Goal: Information Seeking & Learning: Learn about a topic

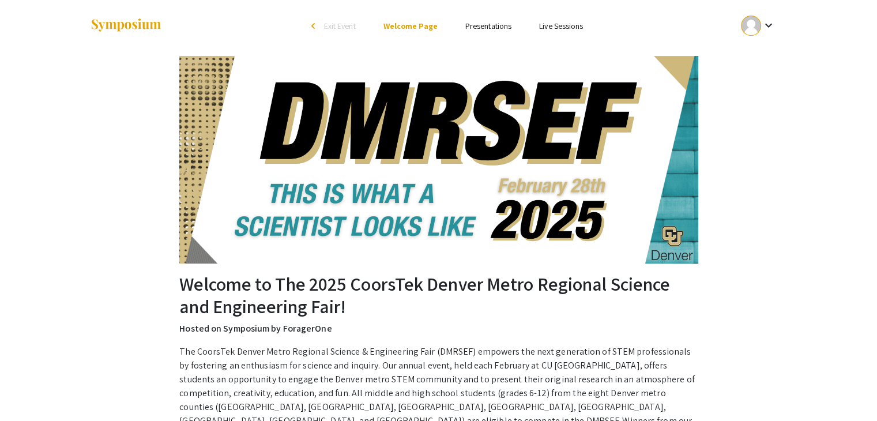
click at [490, 28] on link "Presentations" at bounding box center [488, 26] width 46 height 10
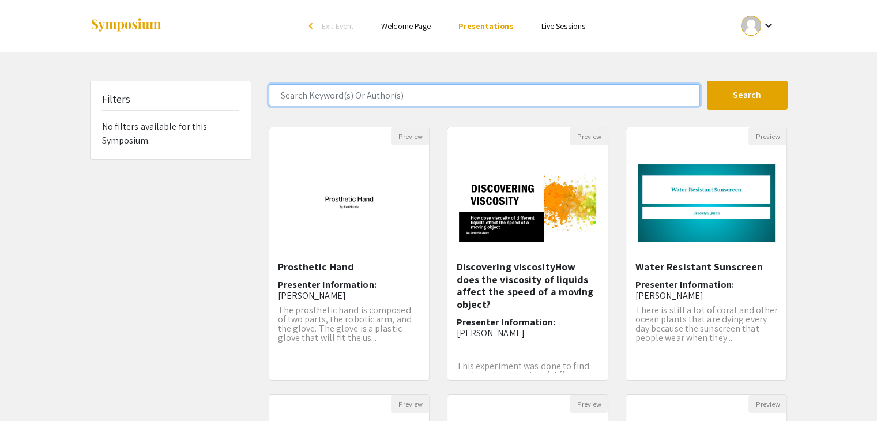
click at [409, 97] on input "Search Keyword(s) Or Author(s)" at bounding box center [484, 95] width 431 height 22
type input "malaak"
click at [707, 81] on button "Search" at bounding box center [747, 95] width 81 height 29
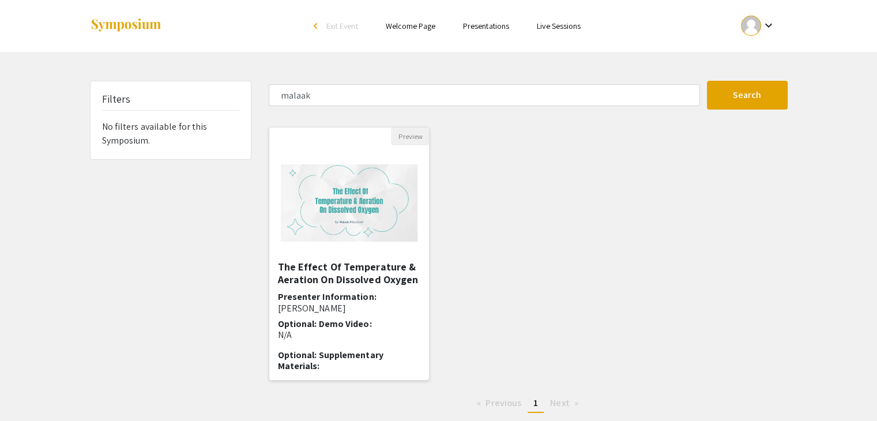
click at [317, 264] on h5 "The Effect Of Temperature & Aeration On Dissolved Oxygen" at bounding box center [349, 273] width 143 height 25
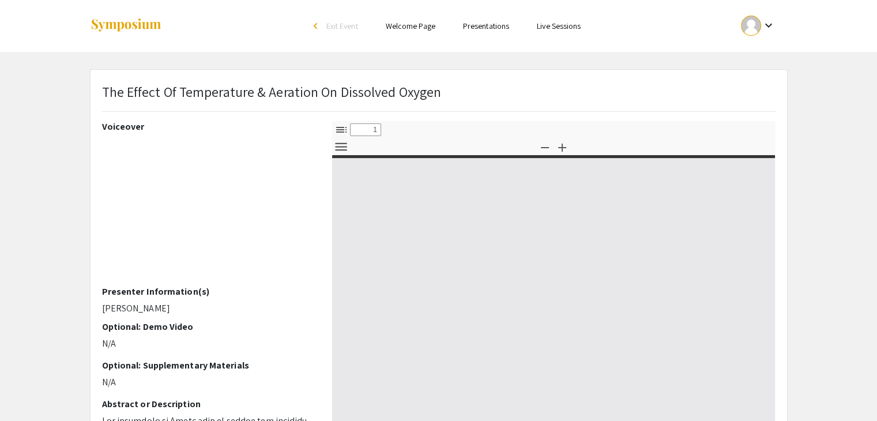
select select "custom"
type input "0"
select select "custom"
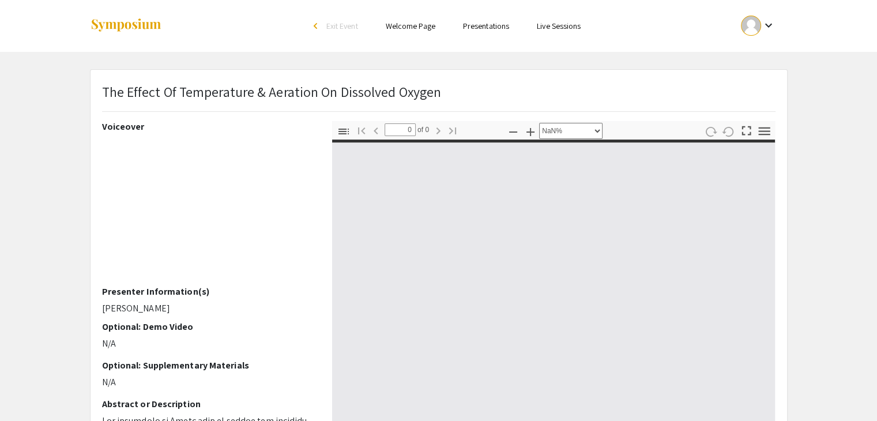
type input "1"
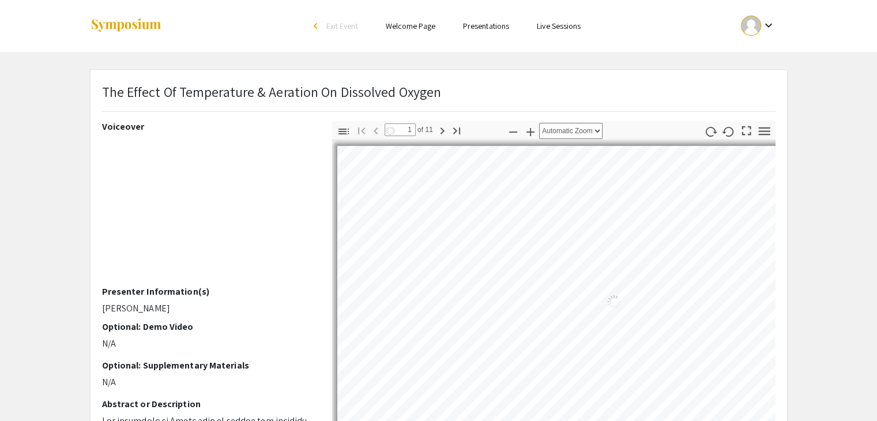
select select "auto"
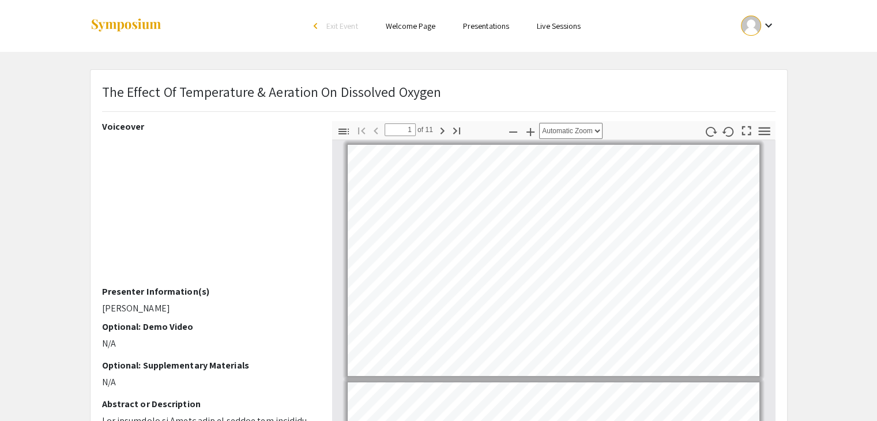
scroll to position [6, 0]
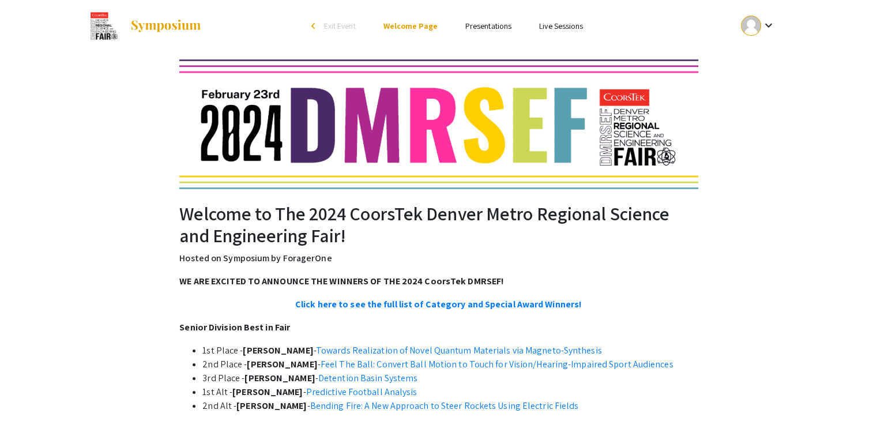
click at [484, 28] on link "Presentations" at bounding box center [488, 26] width 46 height 10
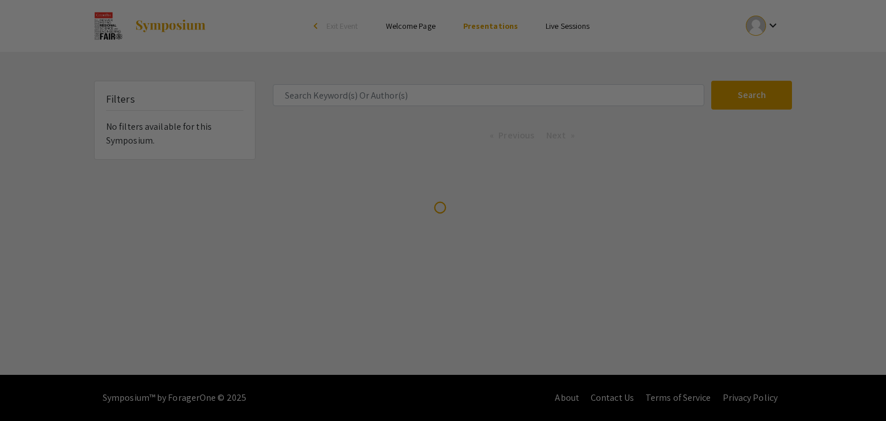
click at [395, 96] on div at bounding box center [443, 210] width 886 height 421
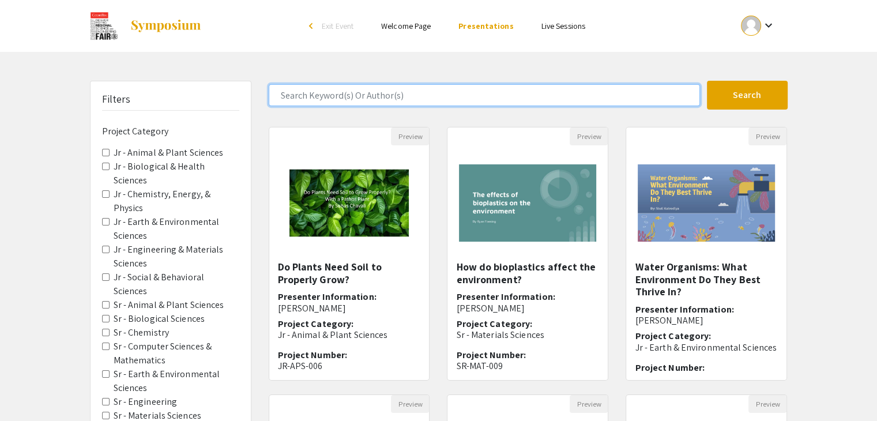
click at [379, 96] on input "Search Keyword(s) Or Author(s)" at bounding box center [484, 95] width 431 height 22
type input "malaak"
click at [707, 81] on button "Search" at bounding box center [747, 95] width 81 height 29
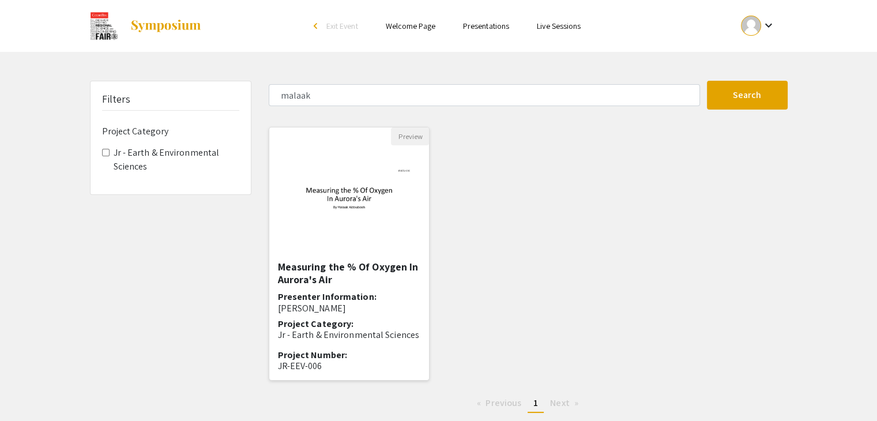
click at [314, 278] on h5 "Measuring the % Of Oxygen In Aurora's Air" at bounding box center [349, 273] width 143 height 25
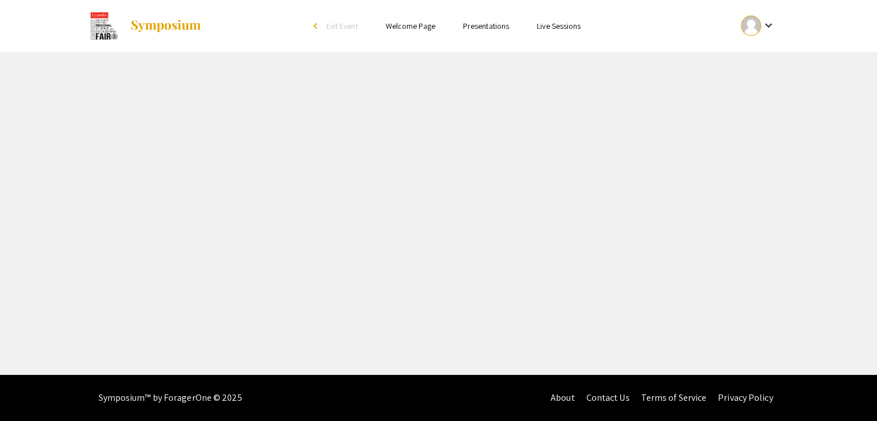
select select "custom"
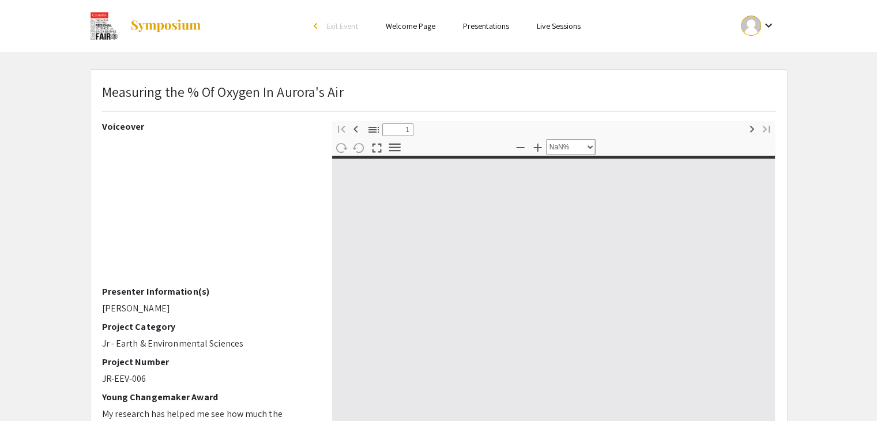
type input "0"
select select "custom"
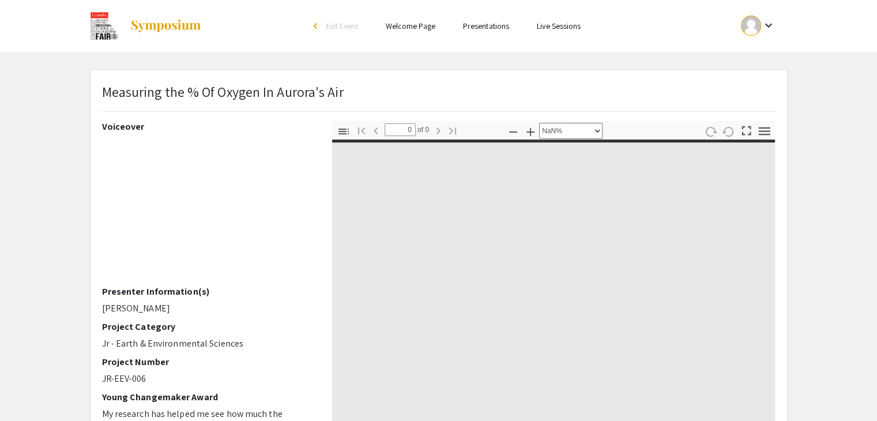
type input "1"
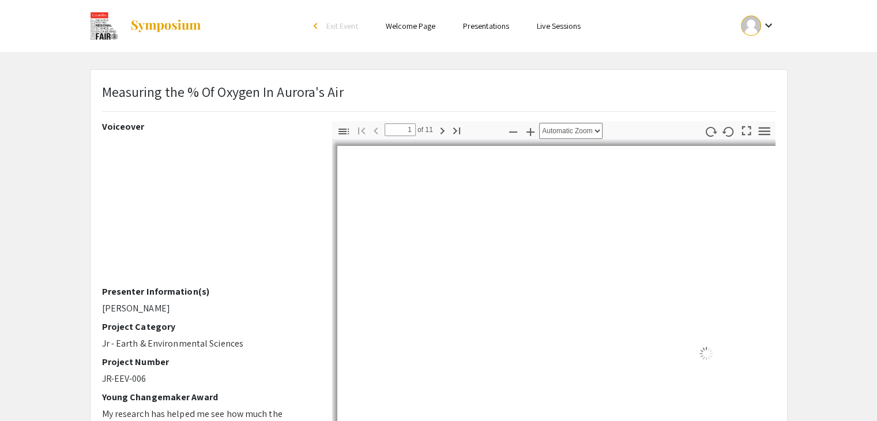
select select "auto"
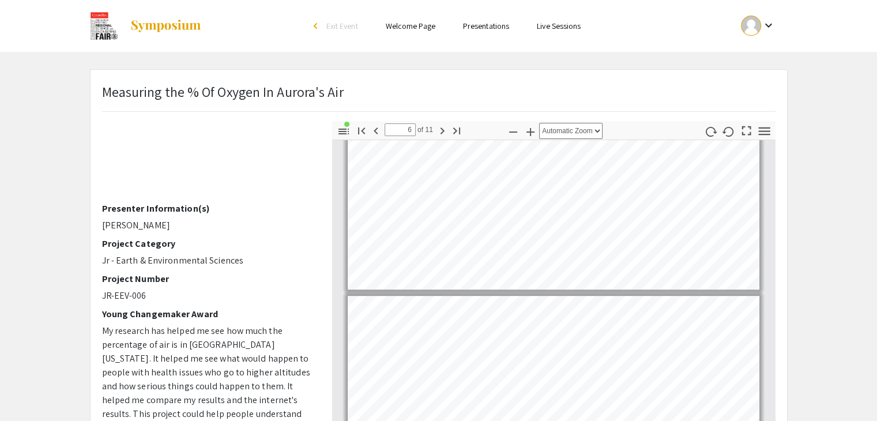
scroll to position [1038, 0]
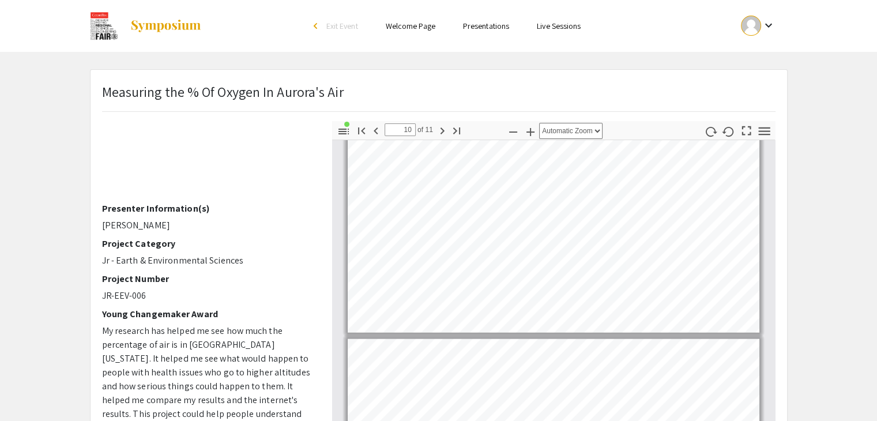
type input "11"
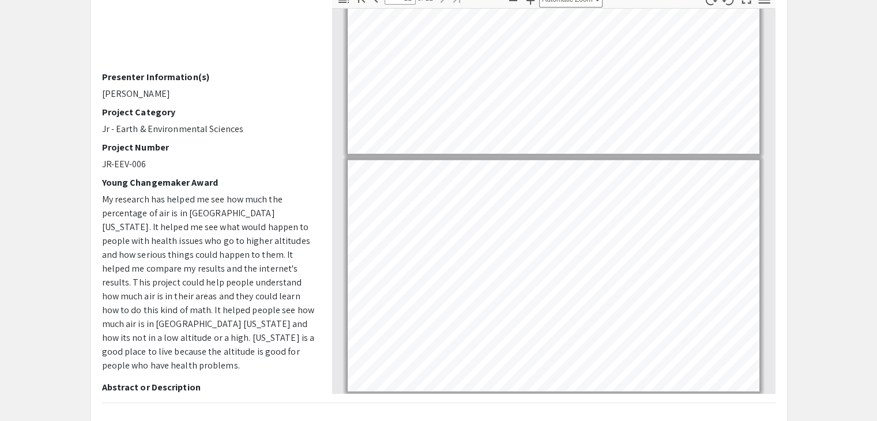
scroll to position [133, 0]
